Goal: Unclear: Unclear

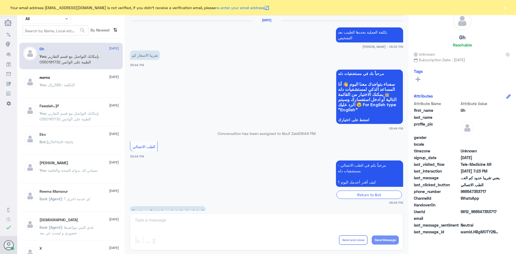
scroll to position [229, 0]
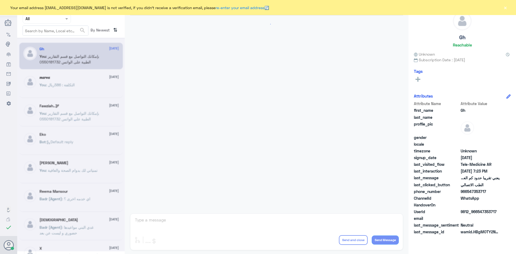
scroll to position [229, 0]
